Goal: Task Accomplishment & Management: Manage account settings

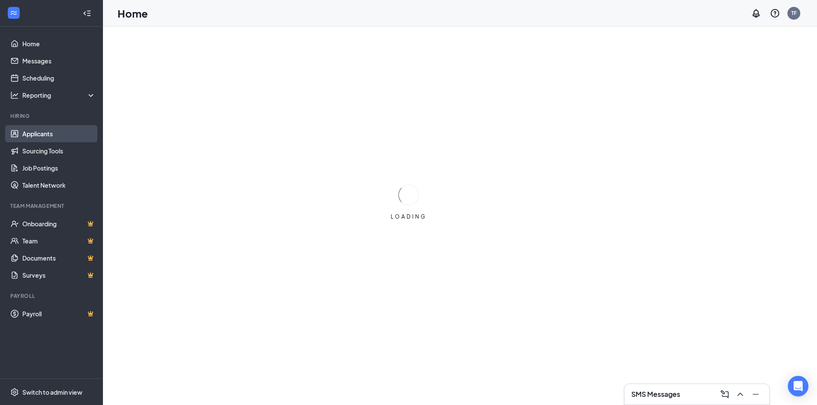
click at [55, 135] on link "Applicants" at bounding box center [58, 133] width 73 height 17
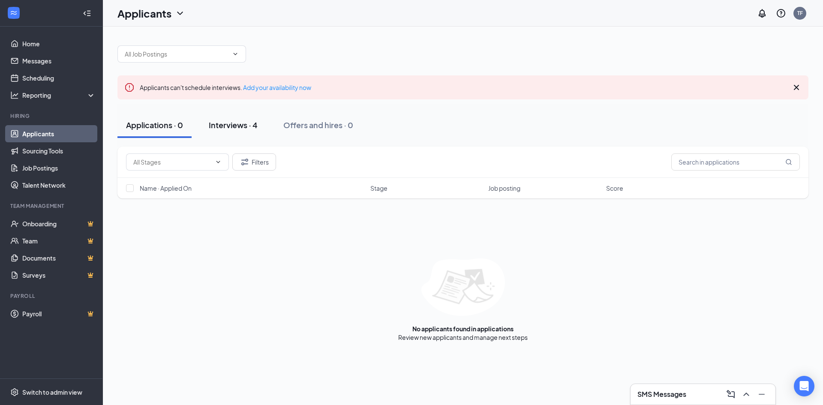
click at [243, 125] on div "Interviews · 4" at bounding box center [233, 125] width 49 height 11
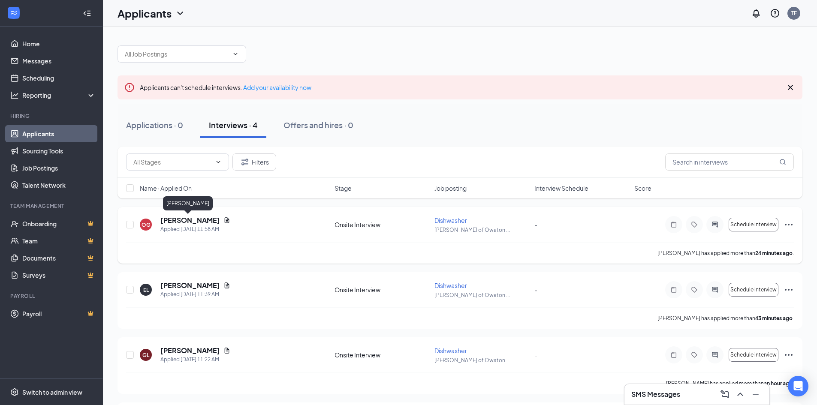
click at [171, 220] on h5 "[PERSON_NAME]" at bounding box center [190, 220] width 60 height 9
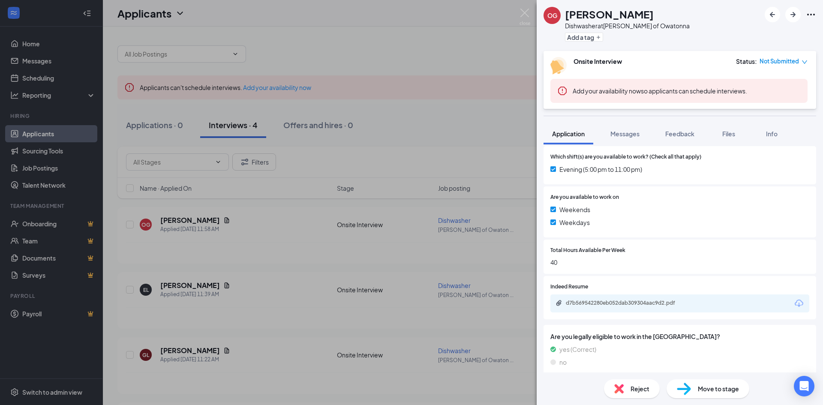
scroll to position [238, 0]
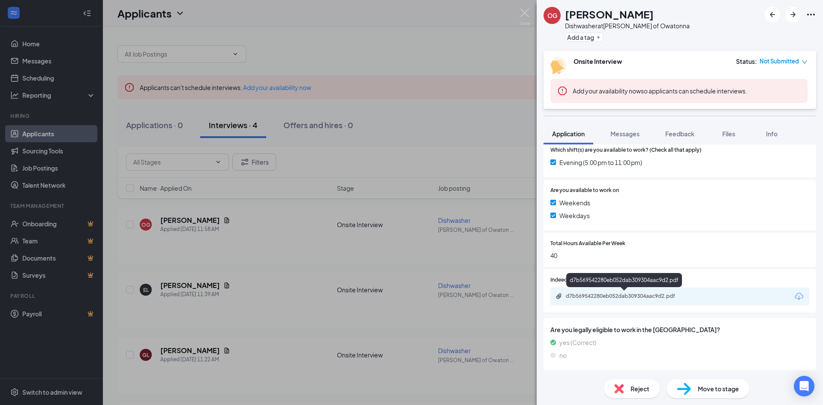
click at [594, 297] on div "d7b569542280eb052dab309304aac9d2.pdf" at bounding box center [626, 296] width 120 height 7
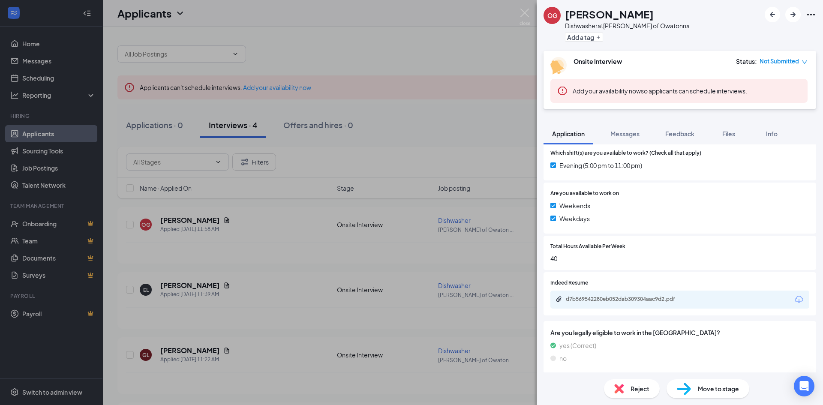
click at [253, 216] on div "OG [PERSON_NAME] Dishwasher at [GEOGRAPHIC_DATA][PERSON_NAME] of Owatonna Add a…" at bounding box center [411, 202] width 823 height 405
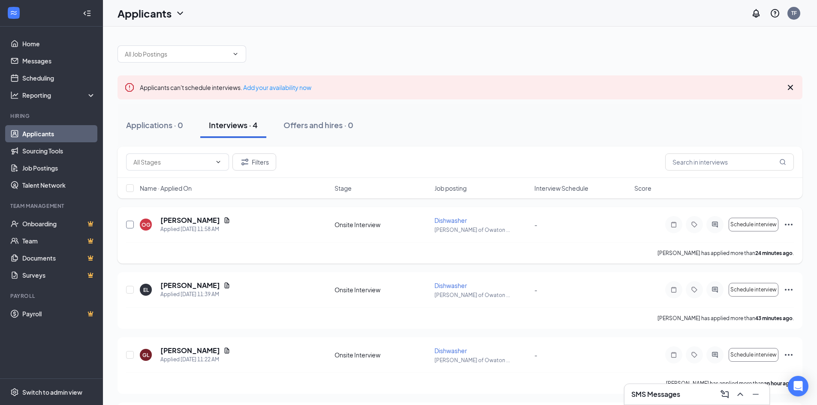
click at [129, 223] on input "checkbox" at bounding box center [130, 225] width 8 height 8
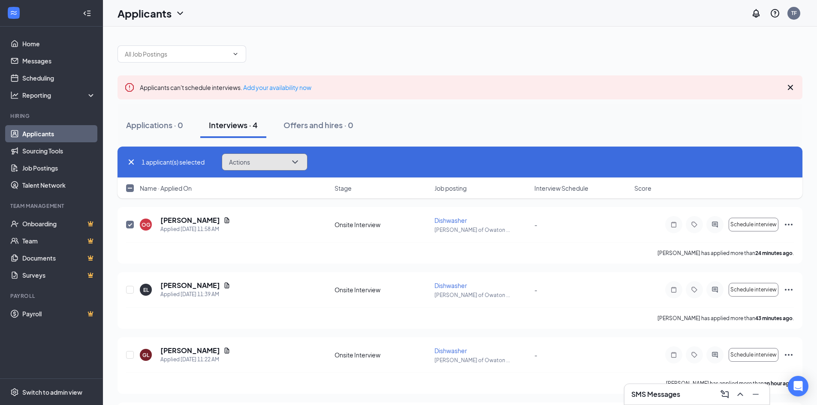
click at [267, 160] on button "Actions" at bounding box center [265, 161] width 86 height 17
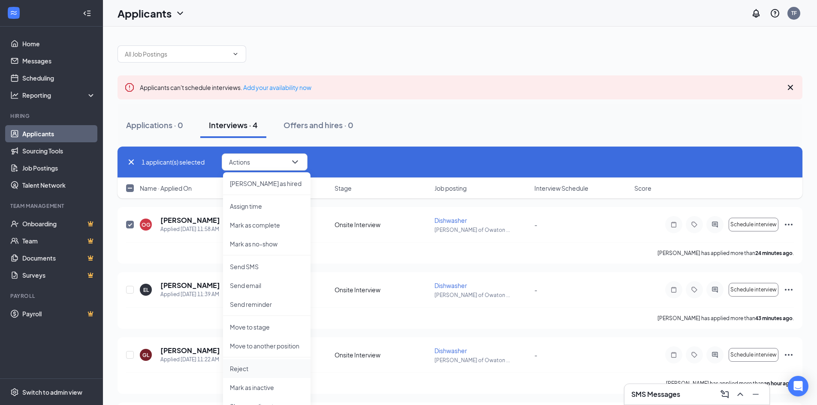
click at [234, 371] on p "Reject" at bounding box center [267, 368] width 74 height 9
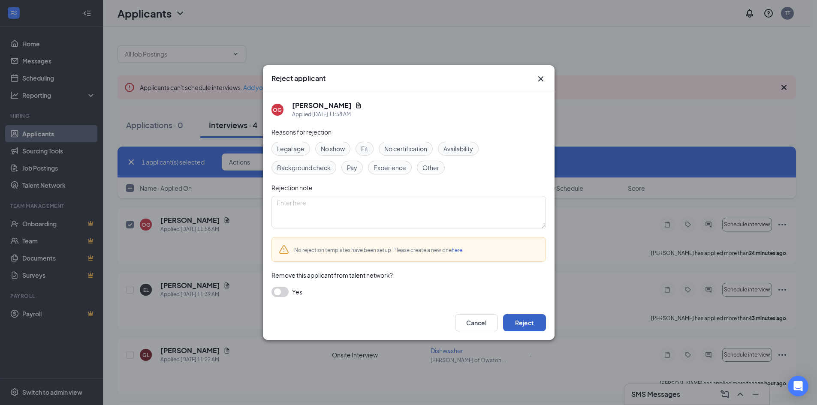
click at [519, 317] on button "Reject" at bounding box center [524, 322] width 43 height 17
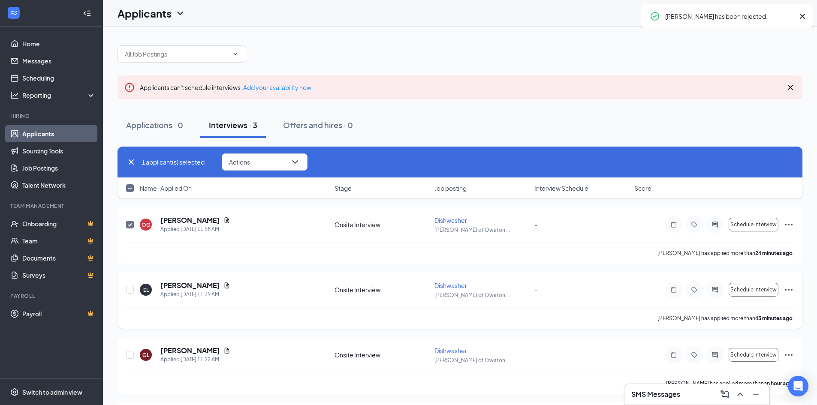
checkbox input "false"
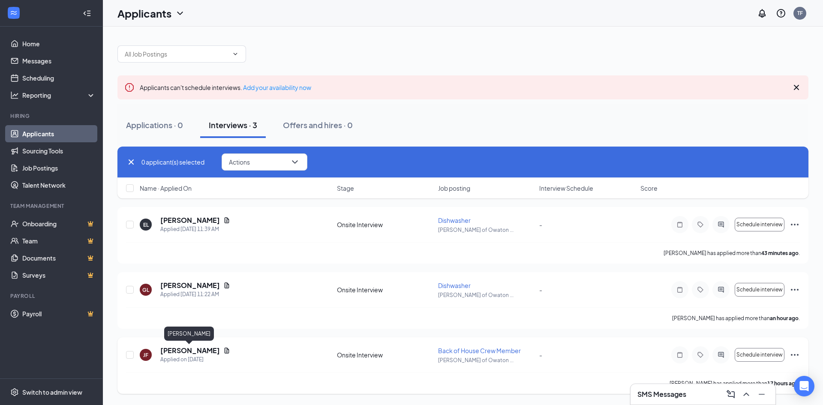
click at [172, 353] on h5 "[PERSON_NAME]" at bounding box center [190, 350] width 60 height 9
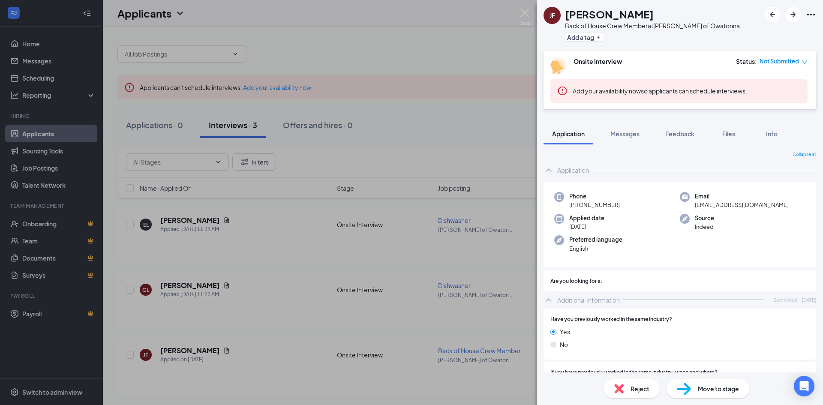
click at [224, 279] on div "[PERSON_NAME] Back of House Crew Member at [PERSON_NAME] of Owatonna Add a tag …" at bounding box center [411, 202] width 823 height 405
